Goal: Task Accomplishment & Management: Manage account settings

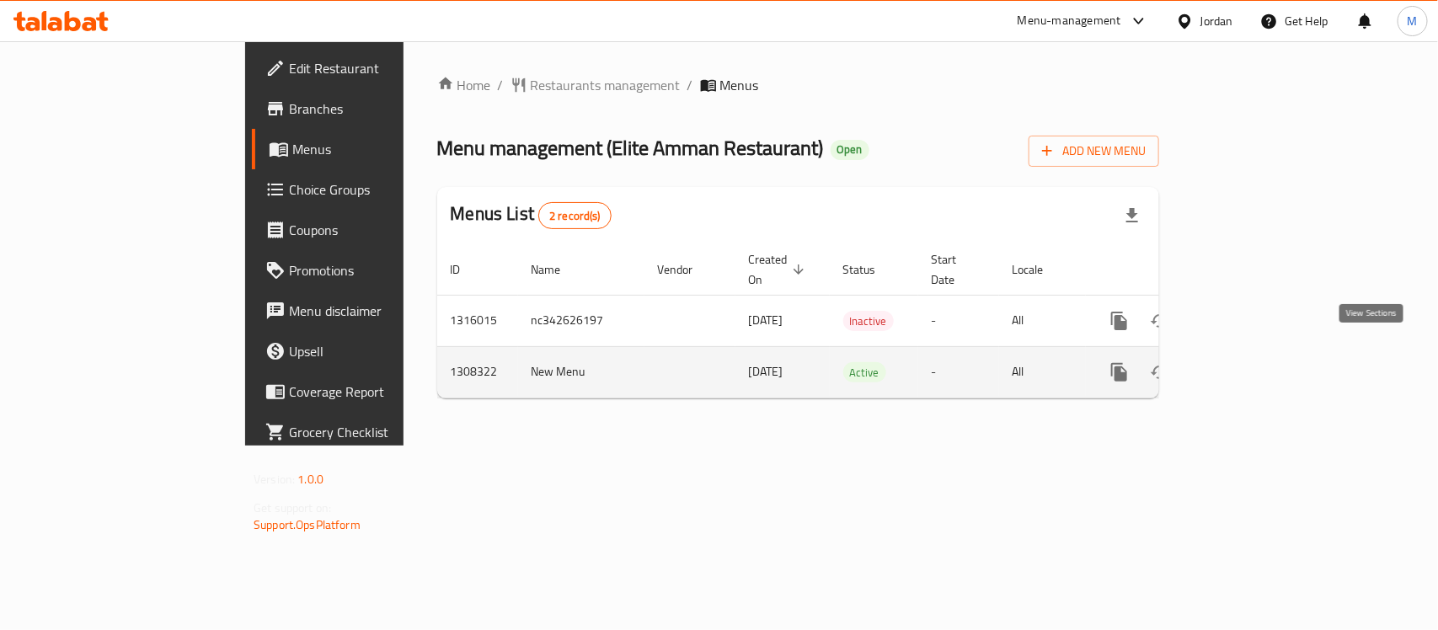
click at [1251, 362] on icon "enhanced table" at bounding box center [1241, 372] width 20 height 20
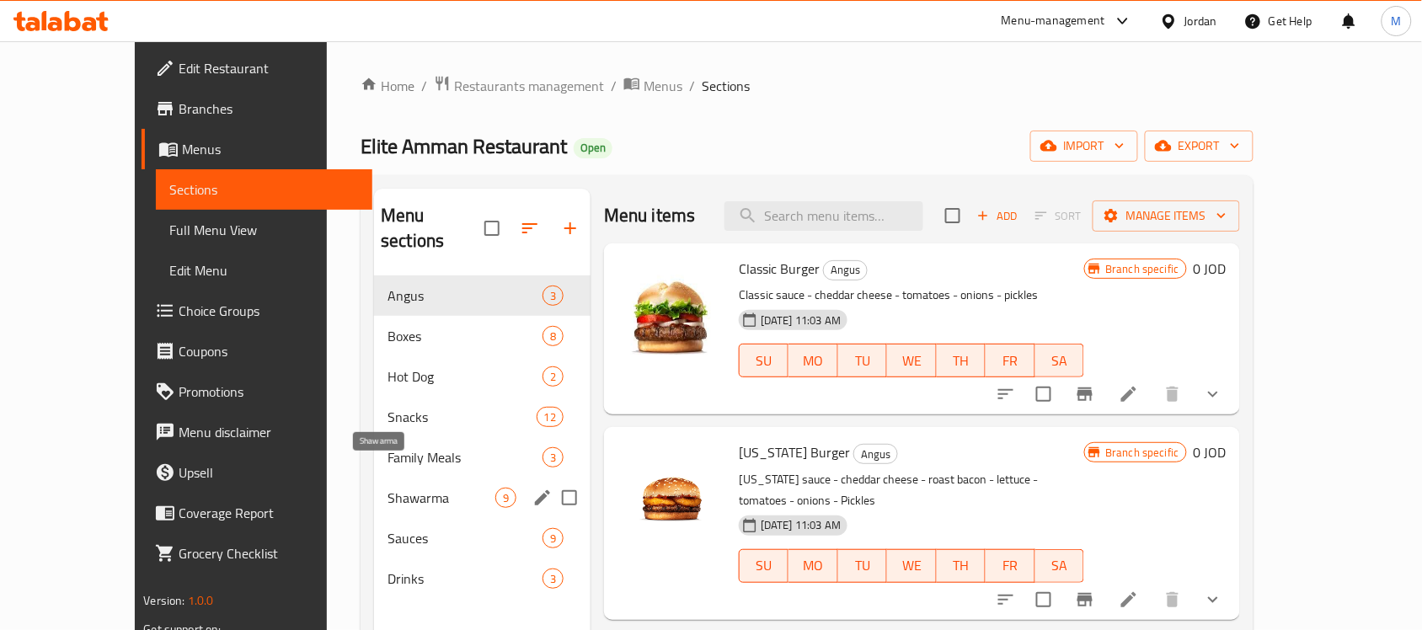
click at [405, 488] on span "Shawarma" at bounding box center [442, 498] width 108 height 20
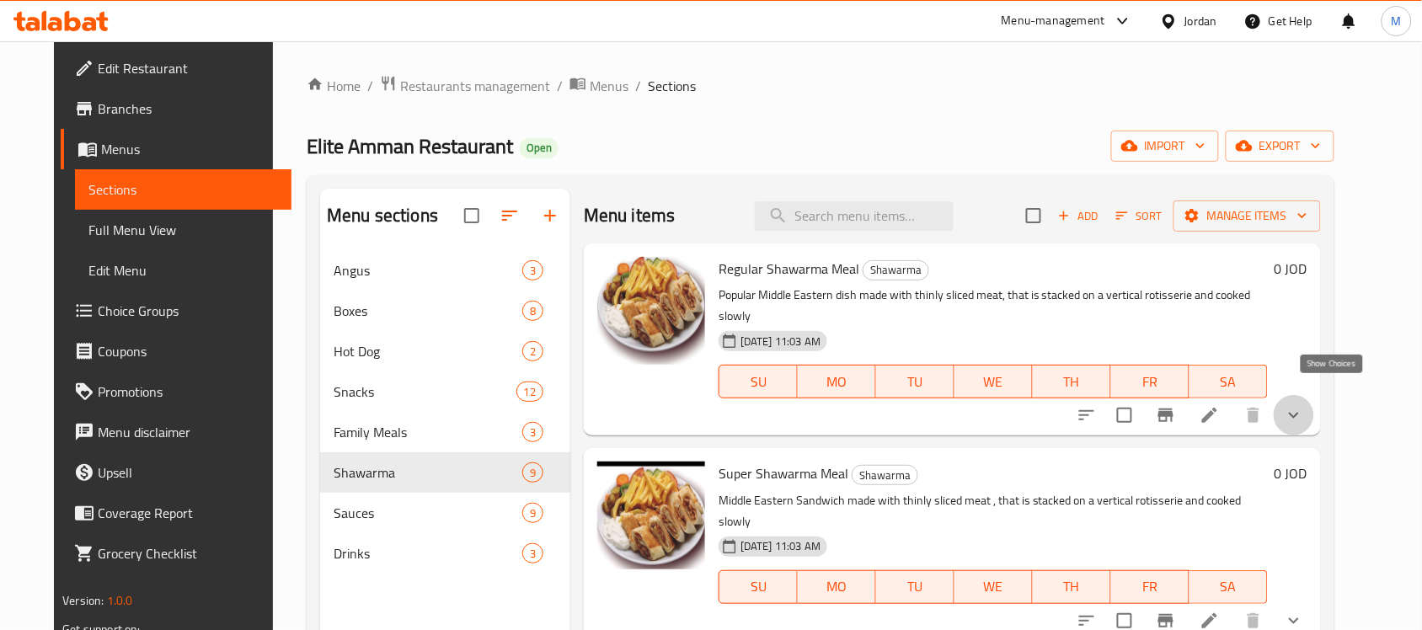
click at [1304, 405] on icon "show more" at bounding box center [1294, 415] width 20 height 20
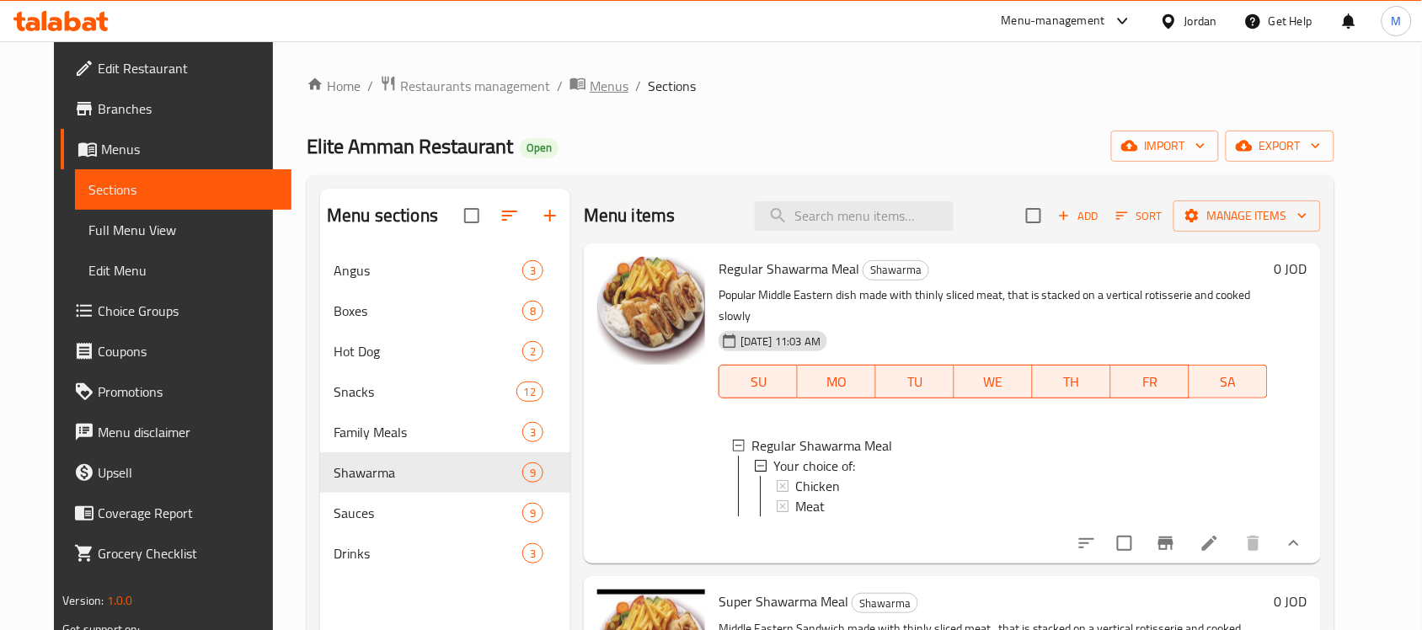
click at [590, 93] on span "Menus" at bounding box center [609, 86] width 39 height 20
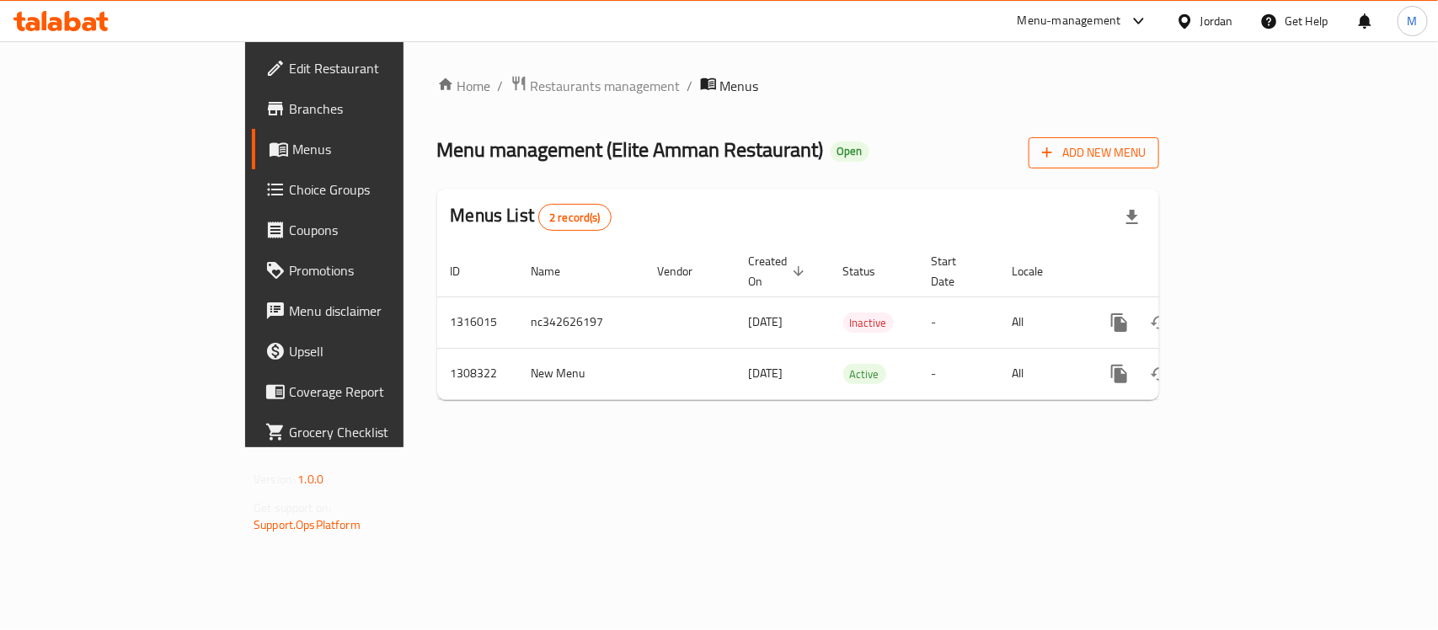
click at [1146, 144] on span "Add New Menu" at bounding box center [1094, 152] width 104 height 21
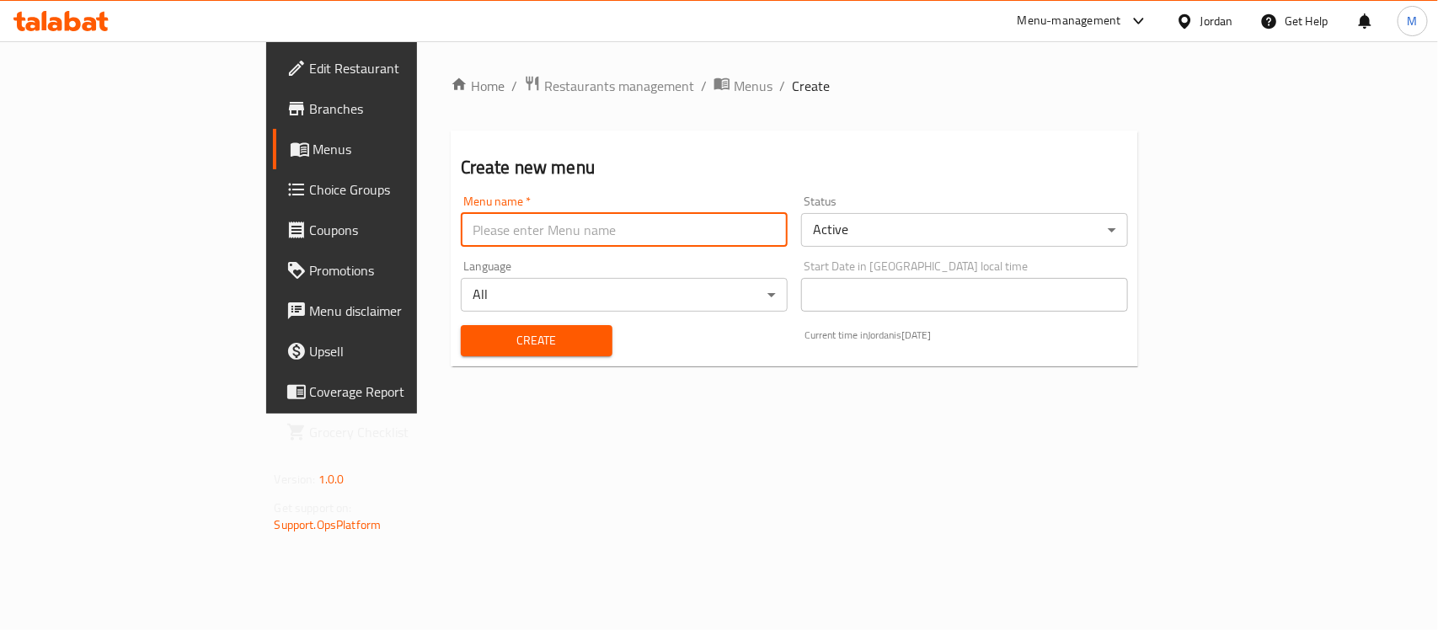
click at [643, 244] on input "text" at bounding box center [624, 230] width 327 height 34
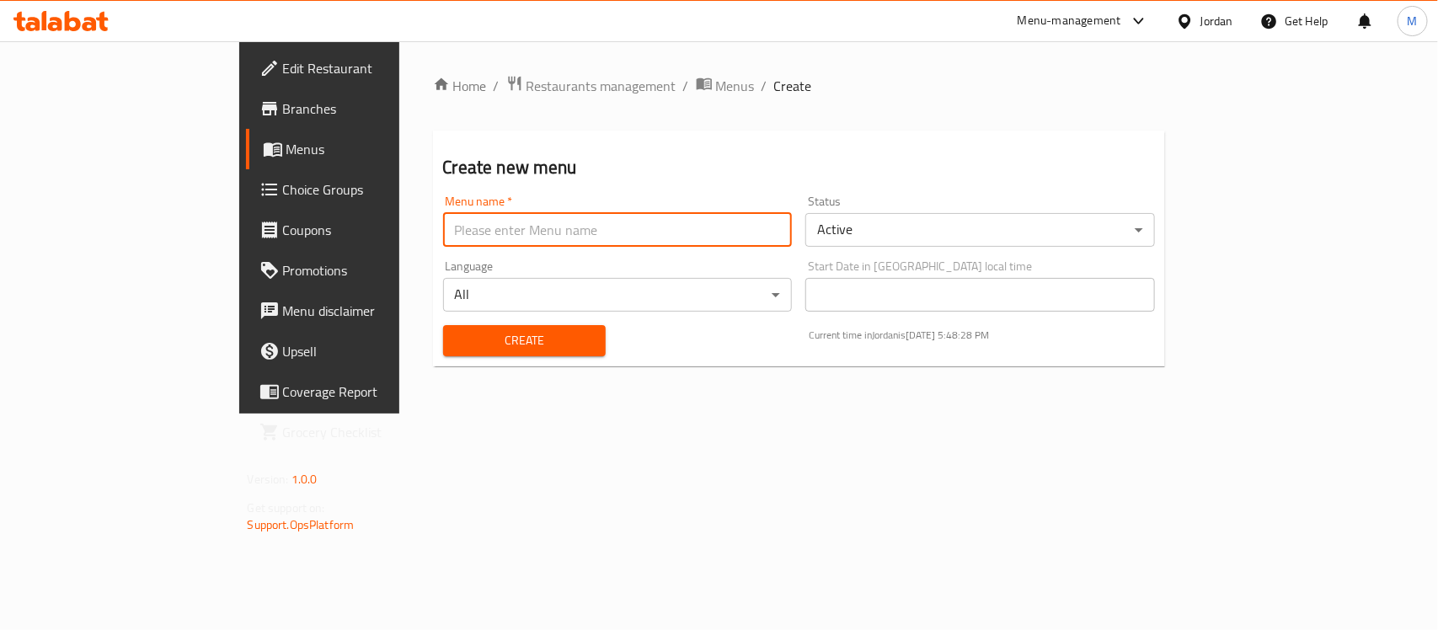
type input "new menu -"
click at [976, 237] on body "​ Menu-management Jordan Get Help M Edit Restaurant Branches Menus Choice Group…" at bounding box center [719, 335] width 1438 height 589
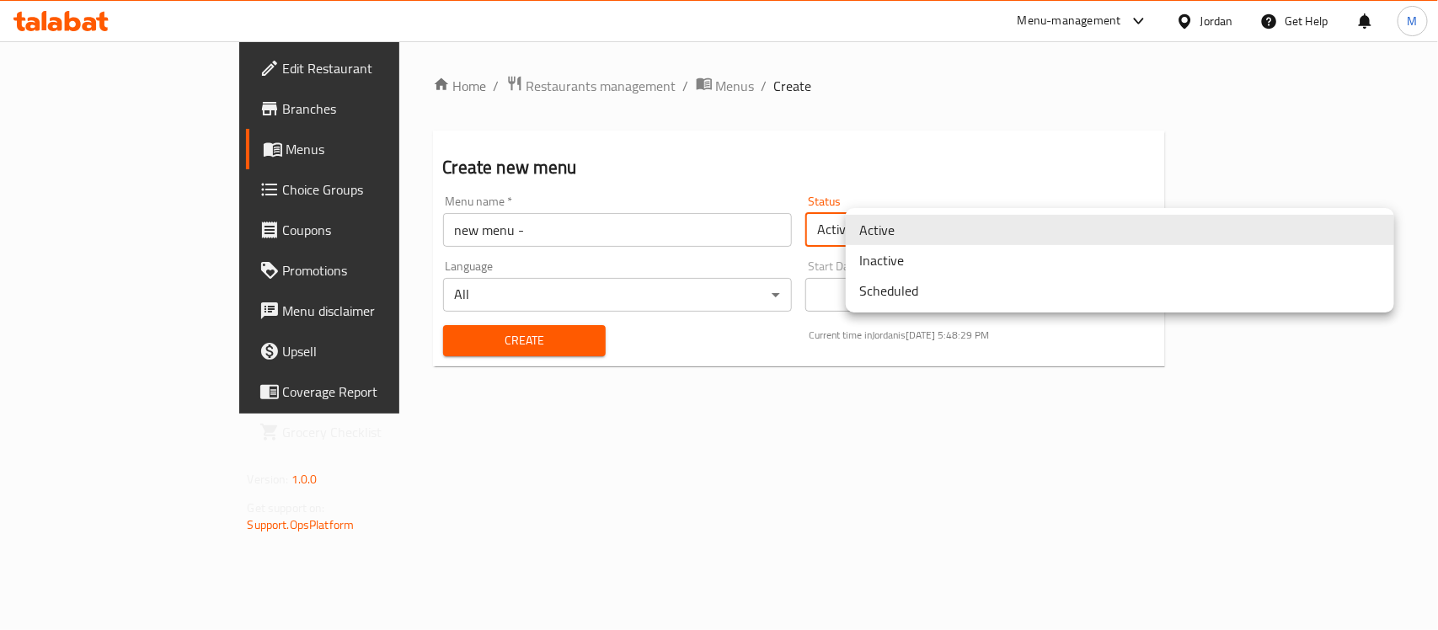
click at [942, 257] on li "Inactive" at bounding box center [1120, 260] width 548 height 30
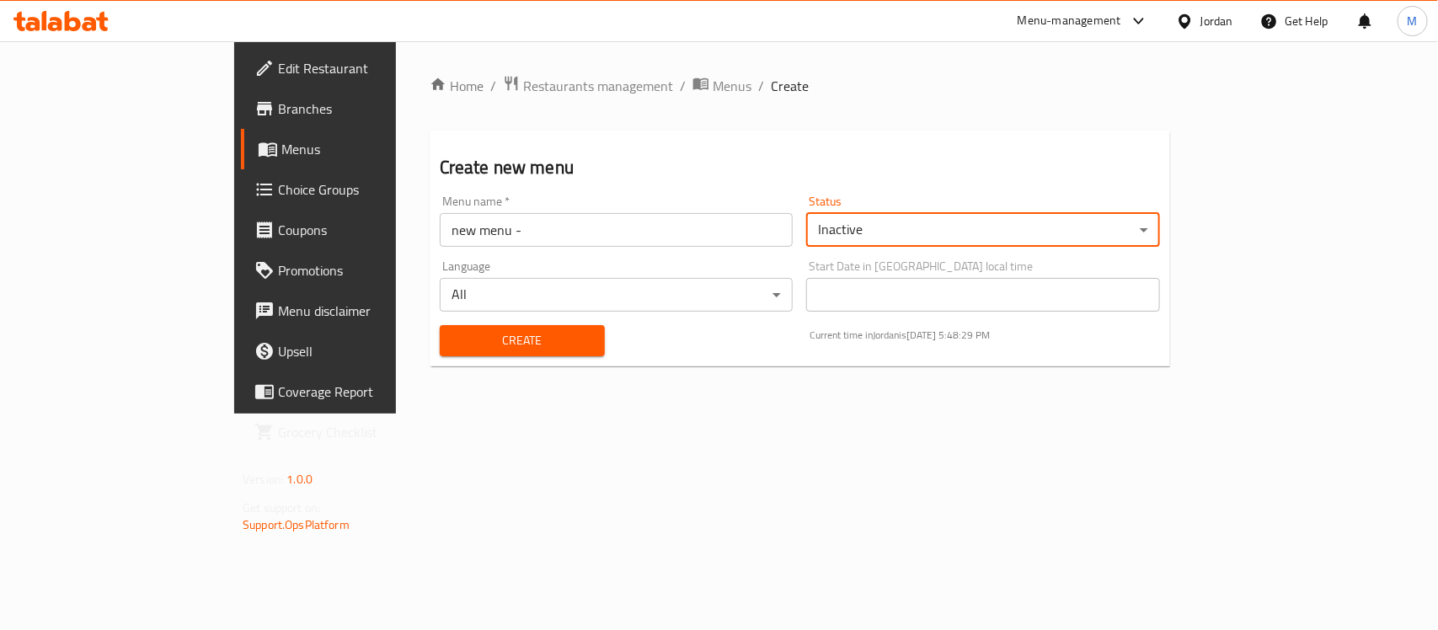
click at [490, 326] on button "Create" at bounding box center [522, 340] width 165 height 31
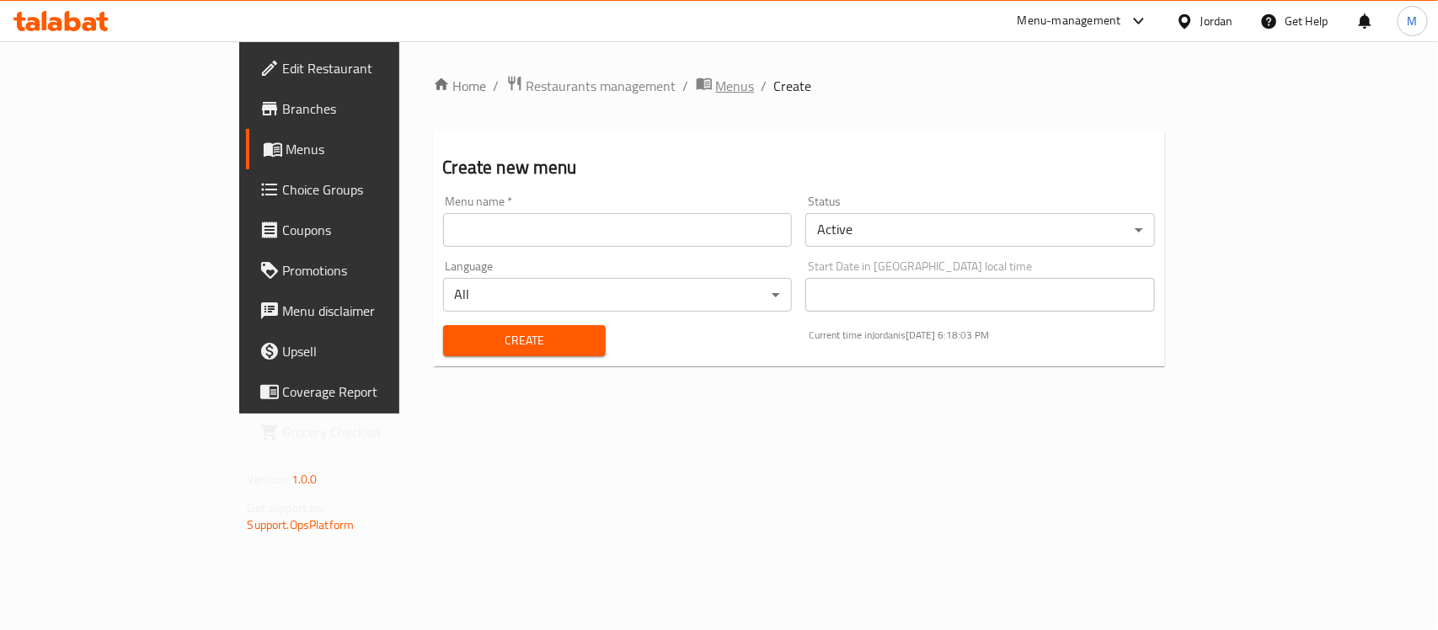
click at [716, 78] on span "Menus" at bounding box center [735, 86] width 39 height 20
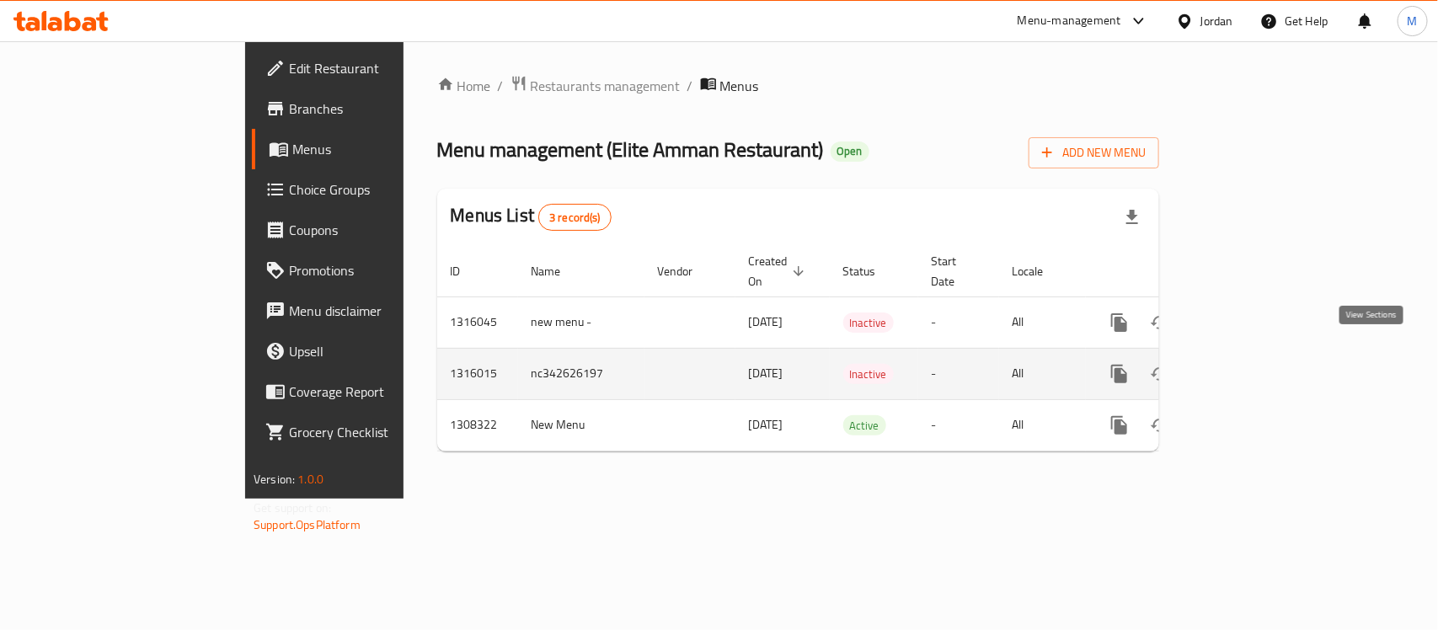
click at [1251, 364] on icon "enhanced table" at bounding box center [1241, 374] width 20 height 20
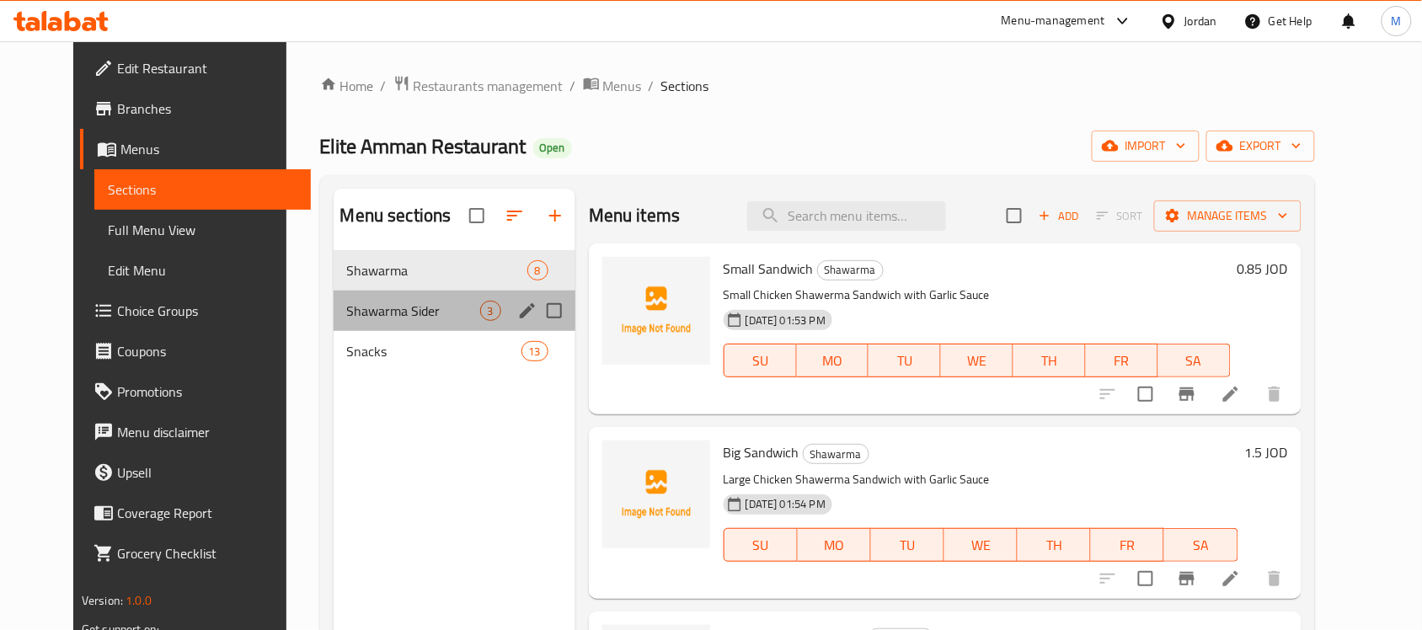
click at [421, 292] on div "Shawarma Sider 3" at bounding box center [455, 311] width 242 height 40
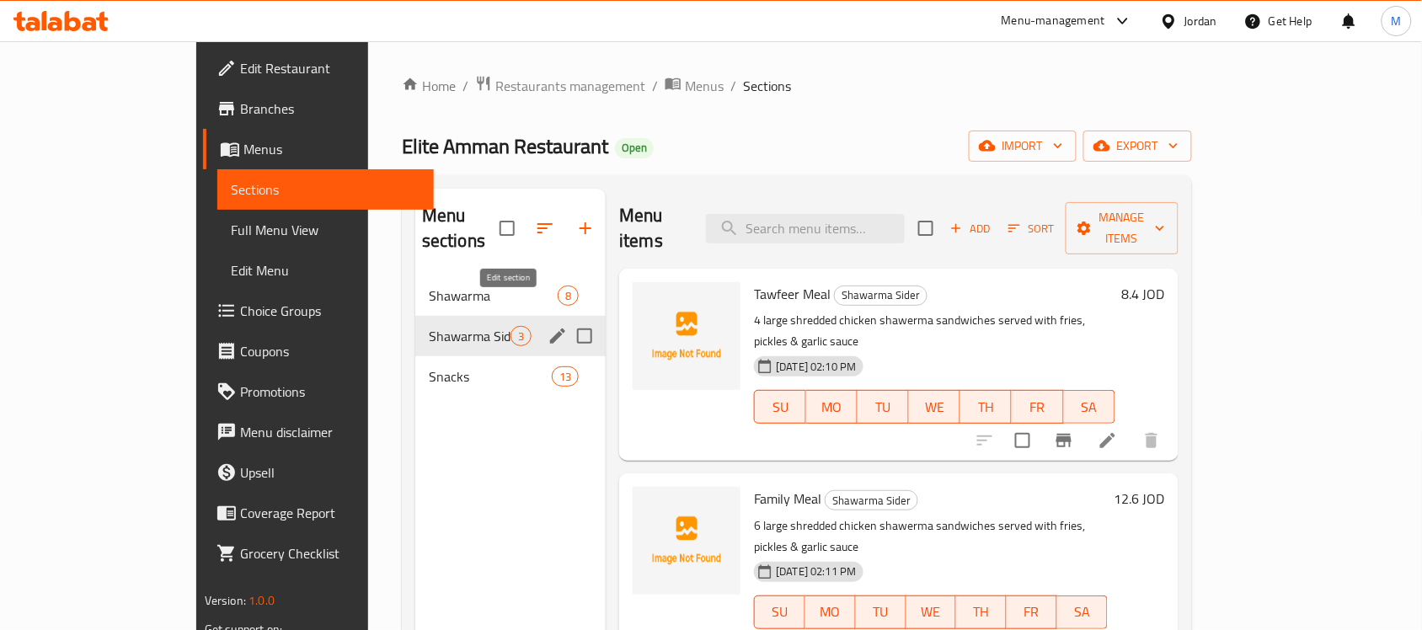
click at [548, 326] on icon "edit" at bounding box center [558, 336] width 20 height 20
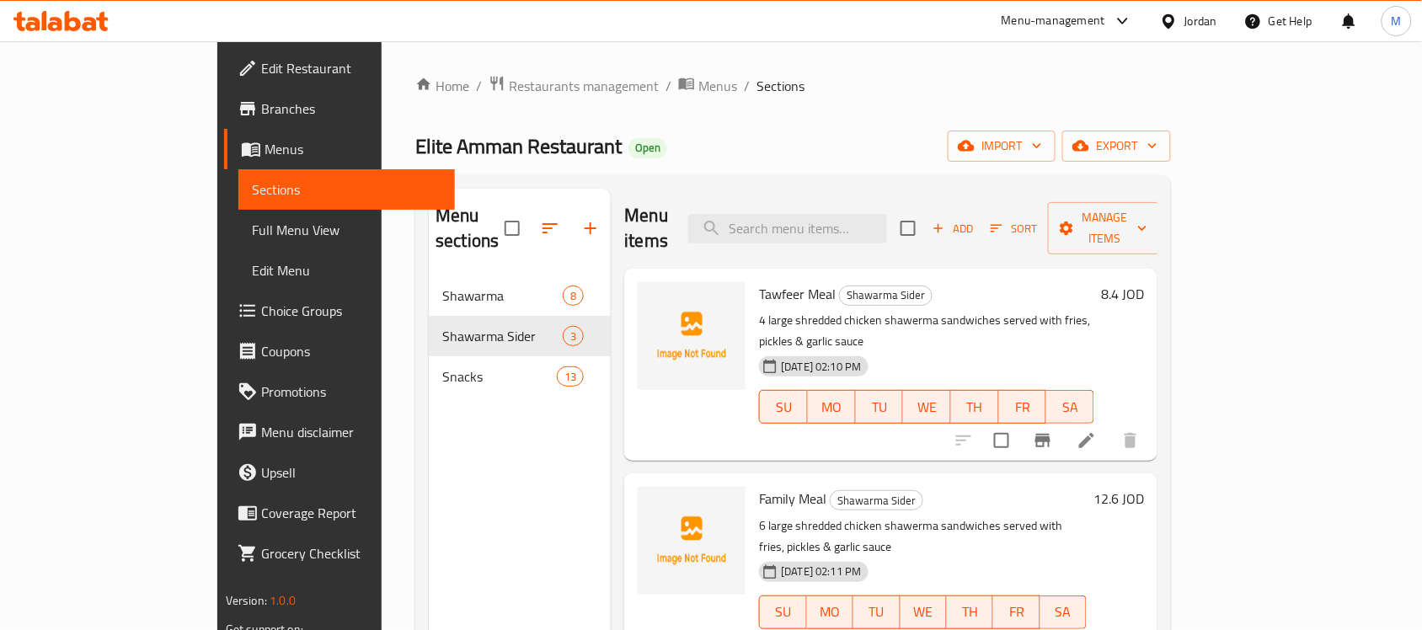
click at [415, 152] on span "Elite Amman Restaurant" at bounding box center [518, 146] width 206 height 38
copy span "Elite Amman Restaurant"
drag, startPoint x: 295, startPoint y: 152, endPoint x: 409, endPoint y: 157, distance: 114.7
click at [415, 157] on span "Elite Amman Restaurant" at bounding box center [518, 146] width 206 height 38
